Goal: Information Seeking & Learning: Learn about a topic

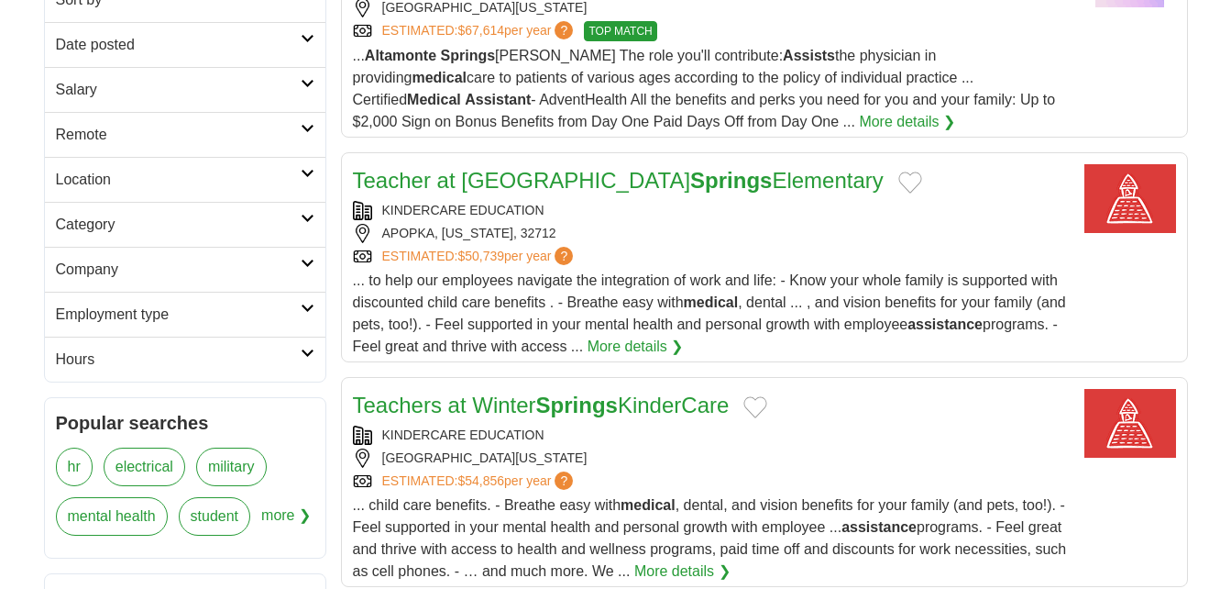
scroll to position [367, 0]
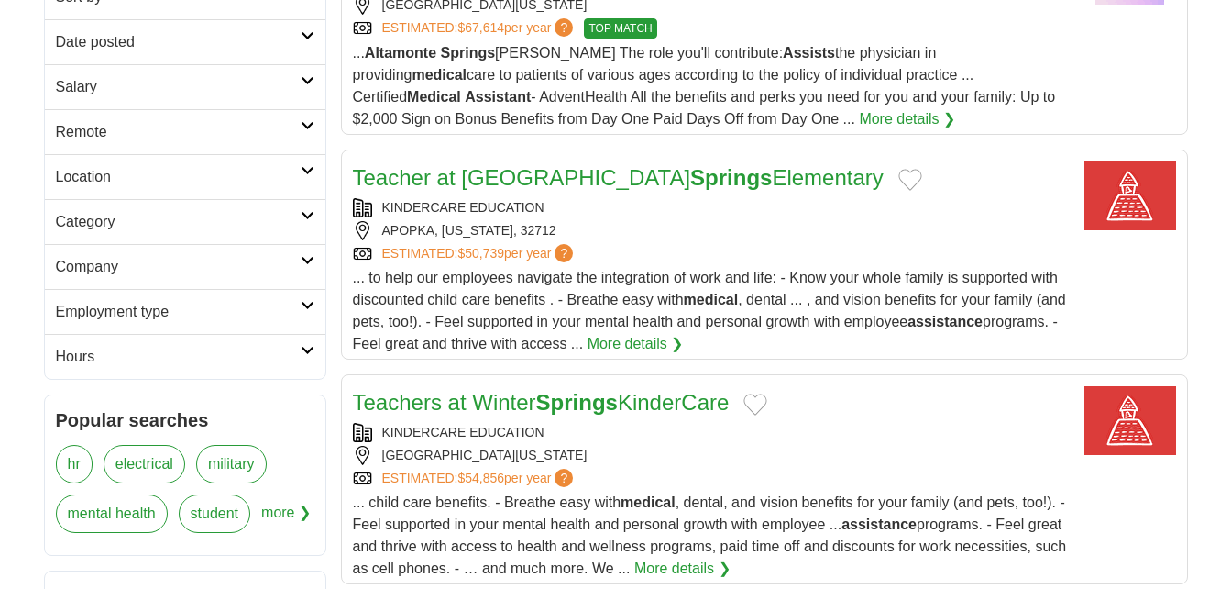
click at [436, 178] on link "Teacher at Rock Springs Elementary" at bounding box center [618, 177] width 531 height 25
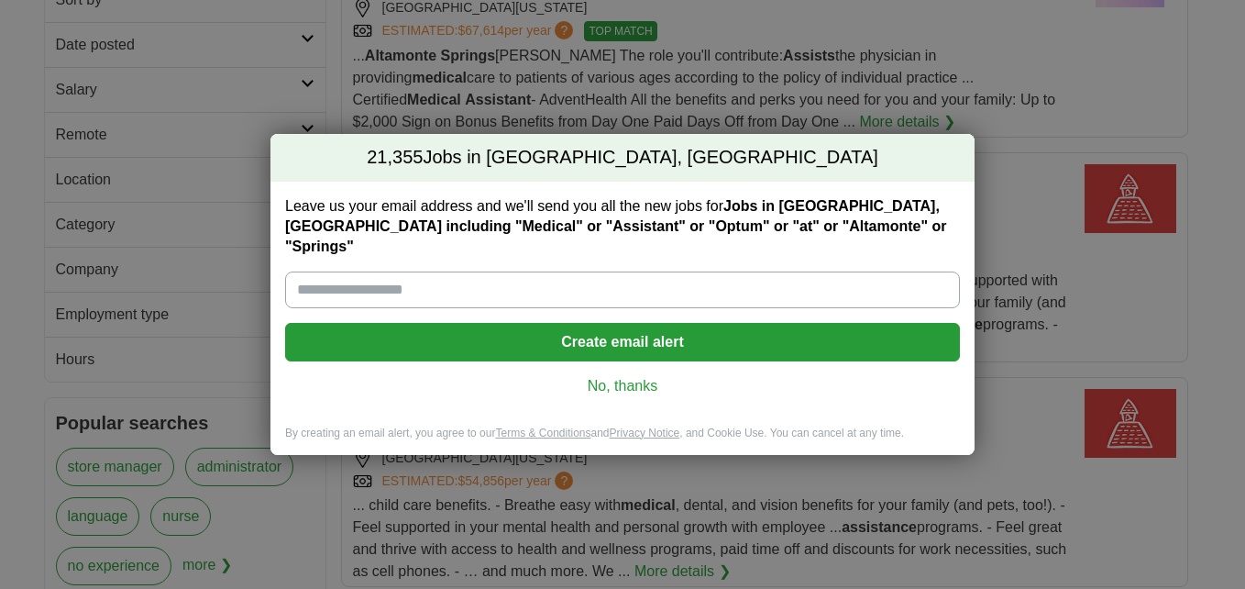
click at [641, 376] on link "No, thanks" at bounding box center [622, 386] width 645 height 20
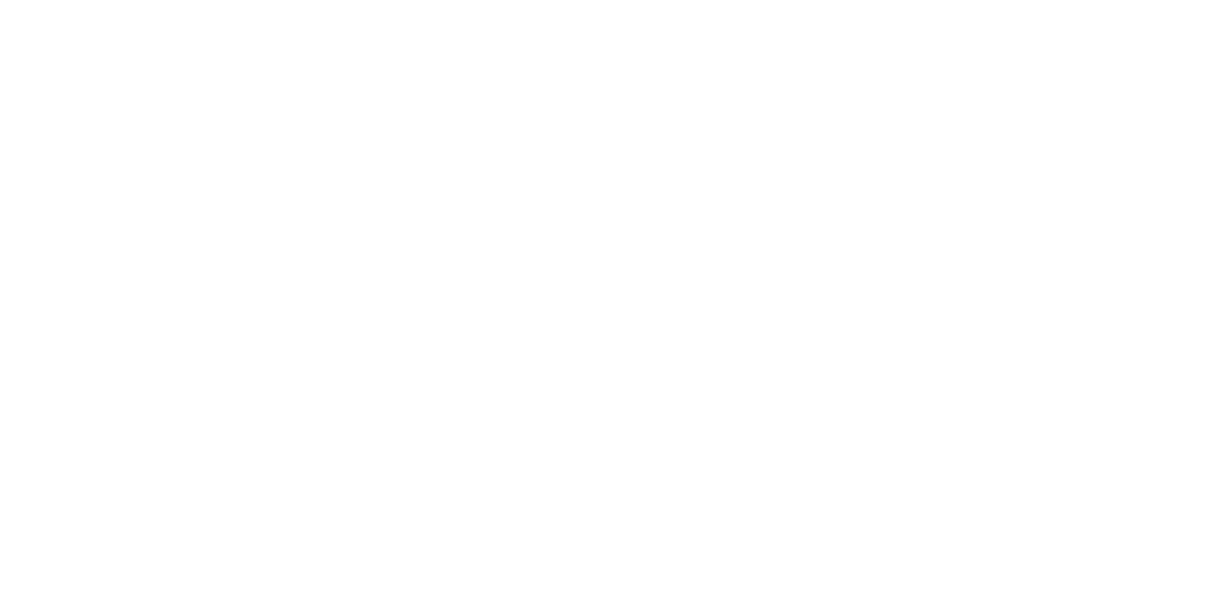
scroll to position [3044, 0]
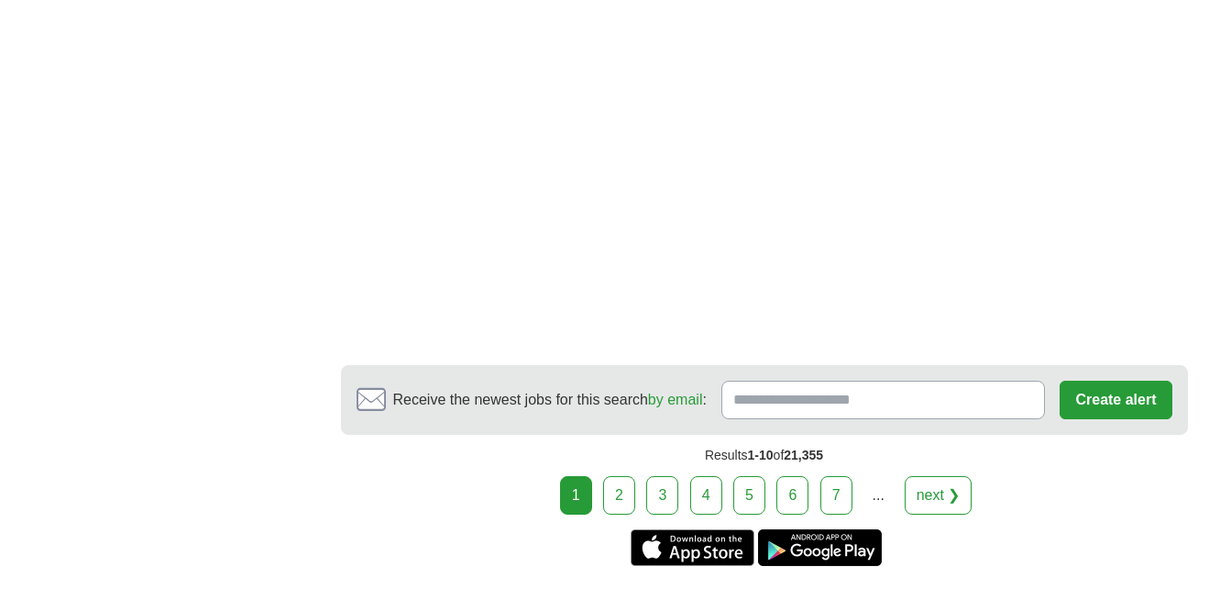
scroll to position [3489, 0]
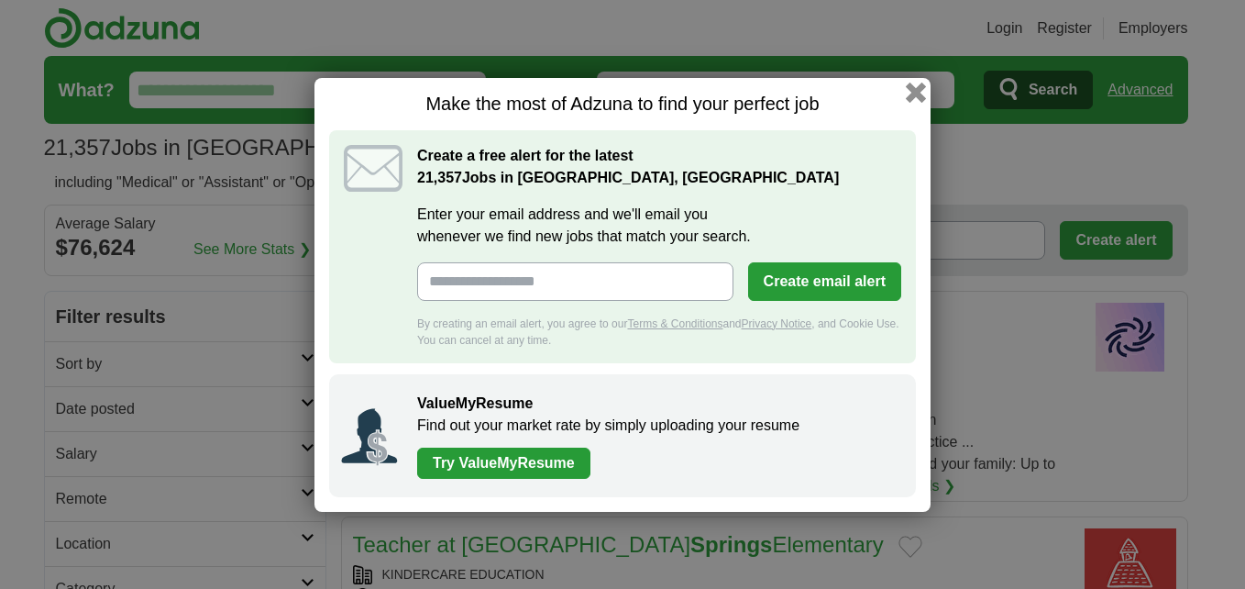
click at [920, 95] on button "button" at bounding box center [916, 92] width 20 height 20
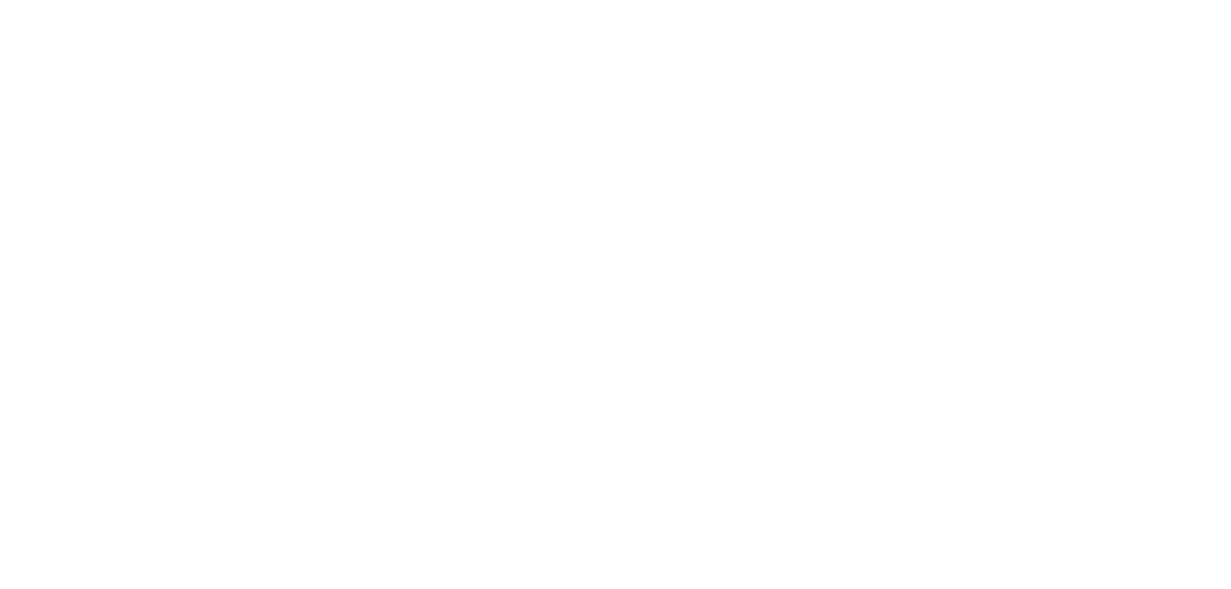
scroll to position [2824, 0]
